Goal: Check status: Check status

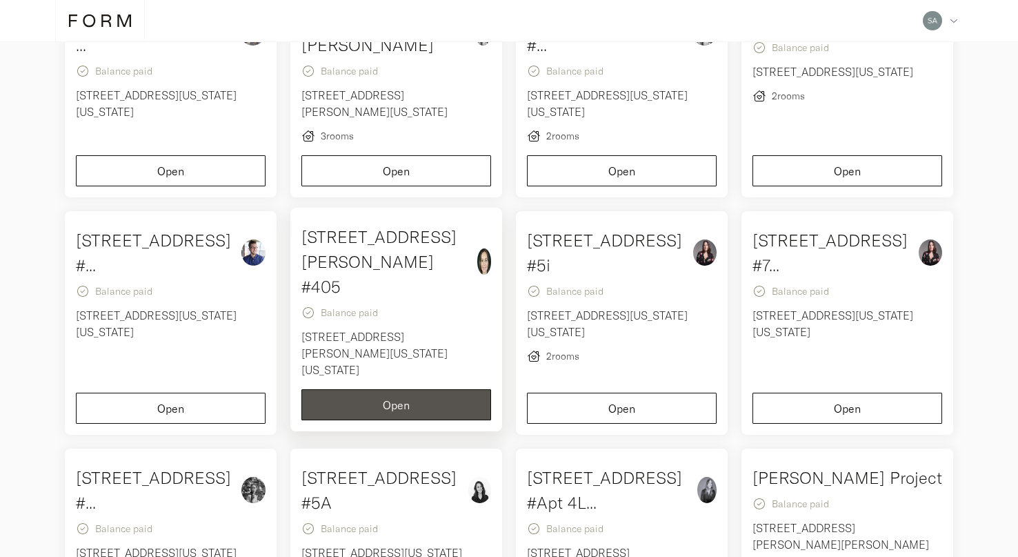
scroll to position [118, 0]
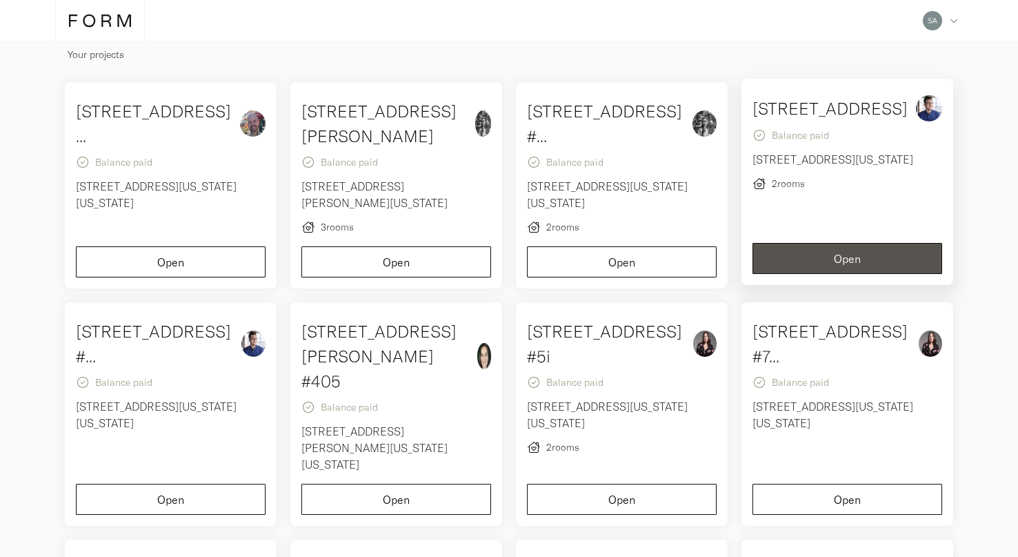
click at [806, 192] on p "2 rooms" at bounding box center [848, 183] width 190 height 17
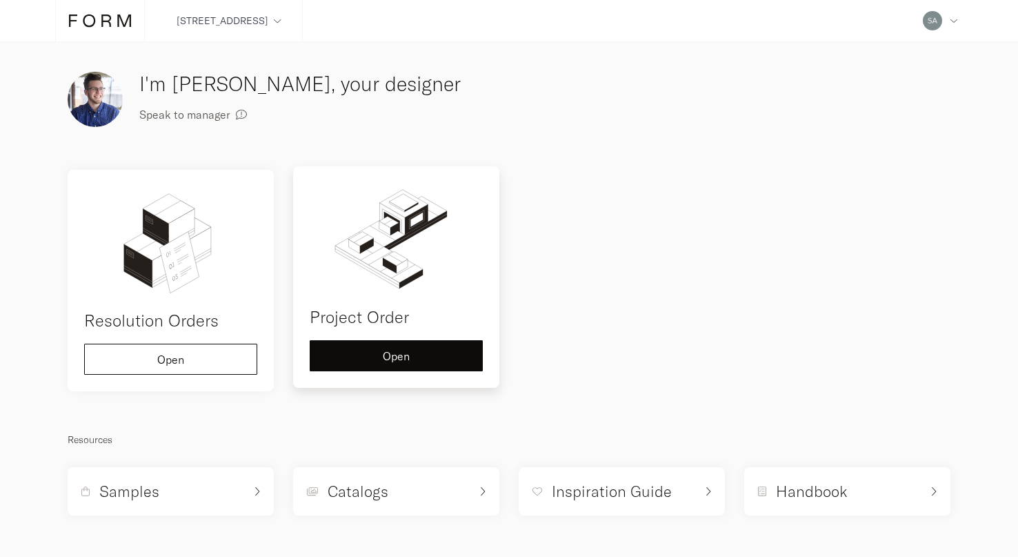
click at [356, 332] on div "Project Order Open" at bounding box center [396, 276] width 206 height 221
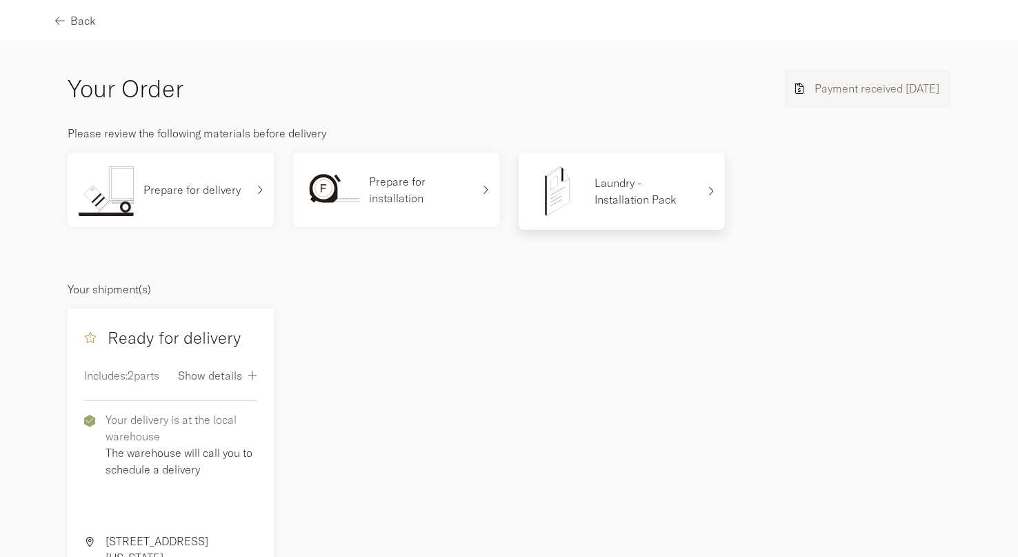
click at [639, 203] on p "Laundry - Installation Pack" at bounding box center [646, 191] width 103 height 33
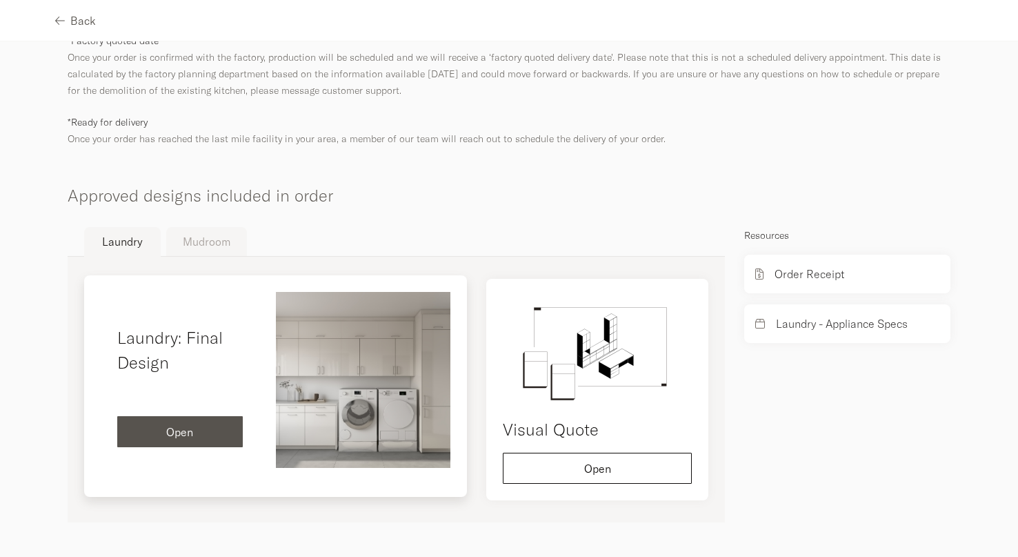
click at [192, 419] on button "Open" at bounding box center [180, 431] width 126 height 31
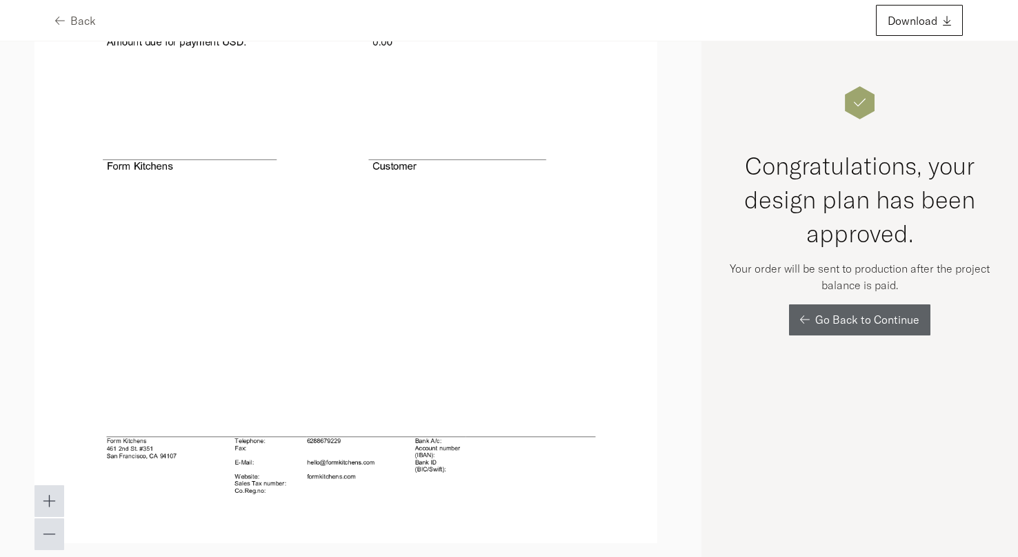
scroll to position [16457, 0]
click at [76, 26] on span "Back" at bounding box center [83, 20] width 26 height 11
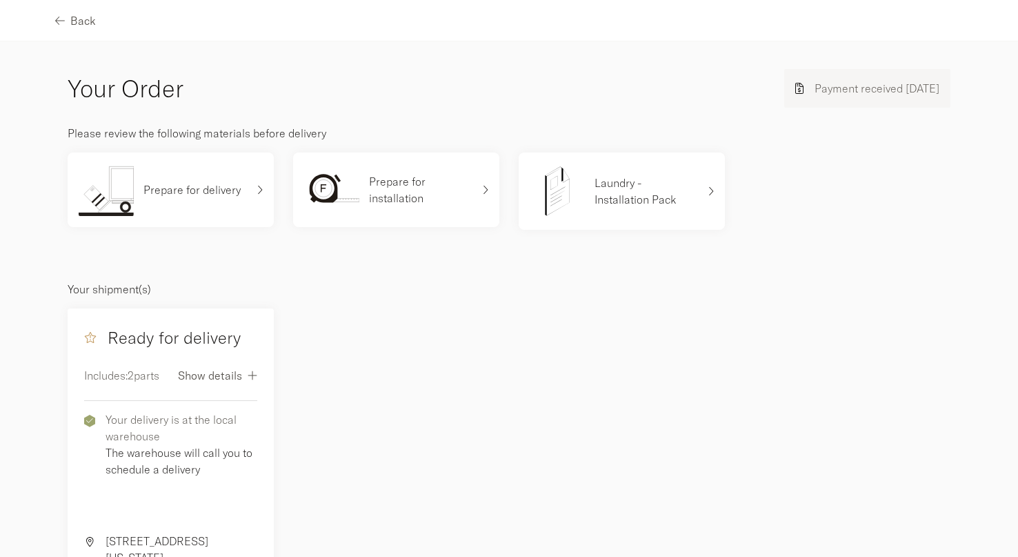
click at [212, 376] on span "Show details" at bounding box center [210, 375] width 64 height 11
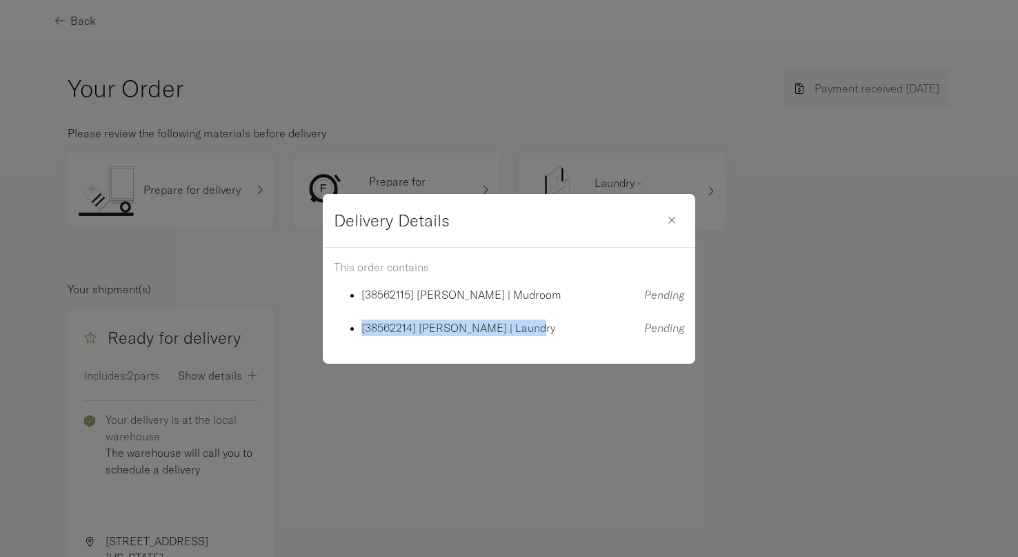
drag, startPoint x: 532, startPoint y: 328, endPoint x: 354, endPoint y: 328, distance: 178.0
click at [362, 328] on p "[38562214] [PERSON_NAME] | Laundry" at bounding box center [492, 327] width 261 height 17
copy p "[38562214] [PERSON_NAME] | Laundry"
